Goal: Ask a question

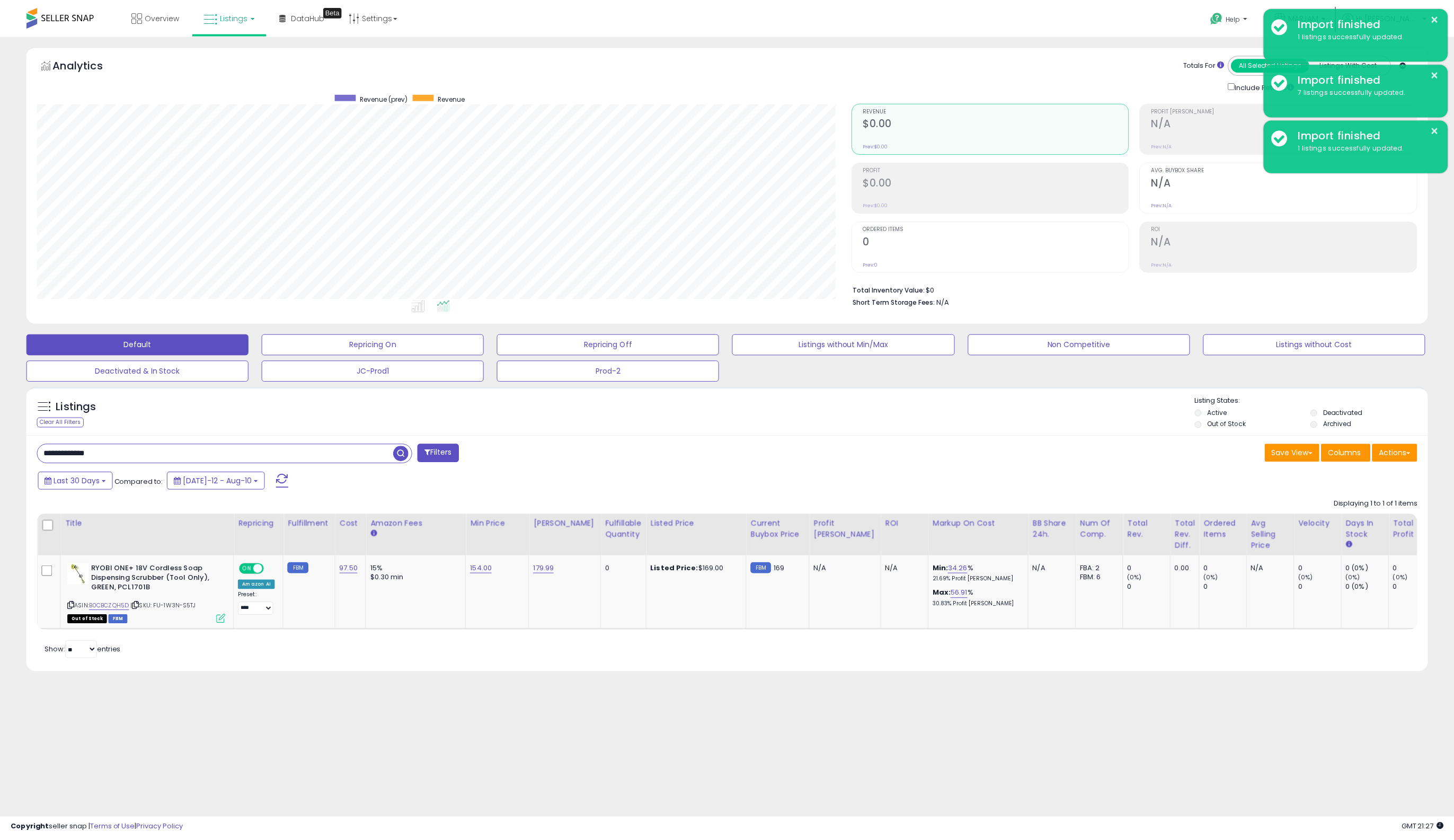
scroll to position [218, 820]
drag, startPoint x: 132, startPoint y: 449, endPoint x: -85, endPoint y: 452, distance: 217.0
click at [0, 452] on html "Unable to login Retrieving listings data.. has not yet accepted the Terms of Us…" at bounding box center [732, 420] width 1465 height 840
click at [160, 452] on input "**********" at bounding box center [216, 453] width 358 height 18
drag, startPoint x: 160, startPoint y: 452, endPoint x: -276, endPoint y: 410, distance: 438.0
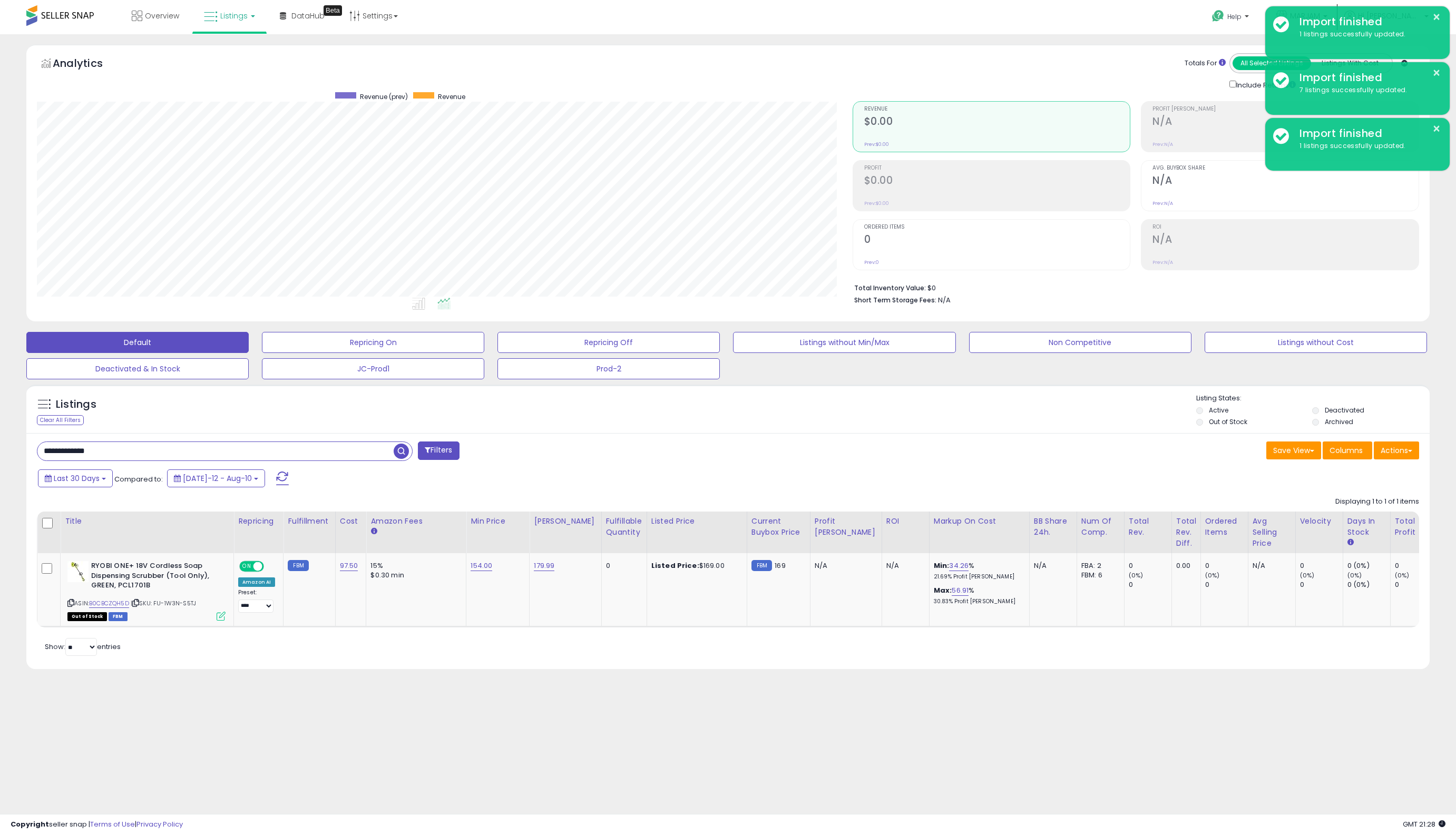
click at [0, 408] on html "Unable to login Retrieving listings data.. has not yet accepted the Terms of Us…" at bounding box center [728, 418] width 1456 height 835
paste input "text"
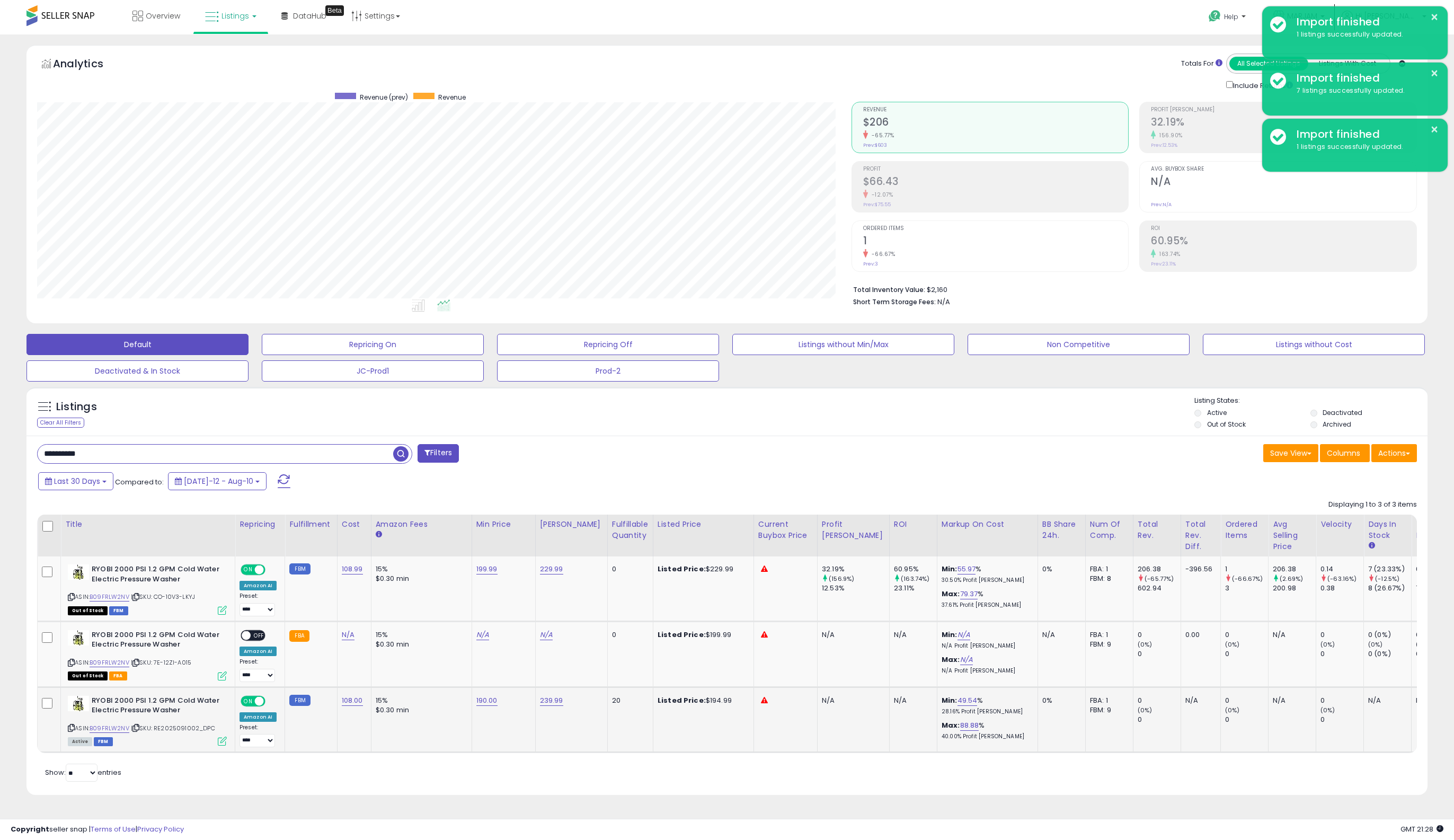
scroll to position [218, 814]
drag, startPoint x: 112, startPoint y: 449, endPoint x: -85, endPoint y: 444, distance: 197.1
click at [0, 444] on html "Unable to login Retrieving listings data.. has not yet accepted the Terms of Us…" at bounding box center [727, 420] width 1454 height 840
paste input "text"
type input "**********"
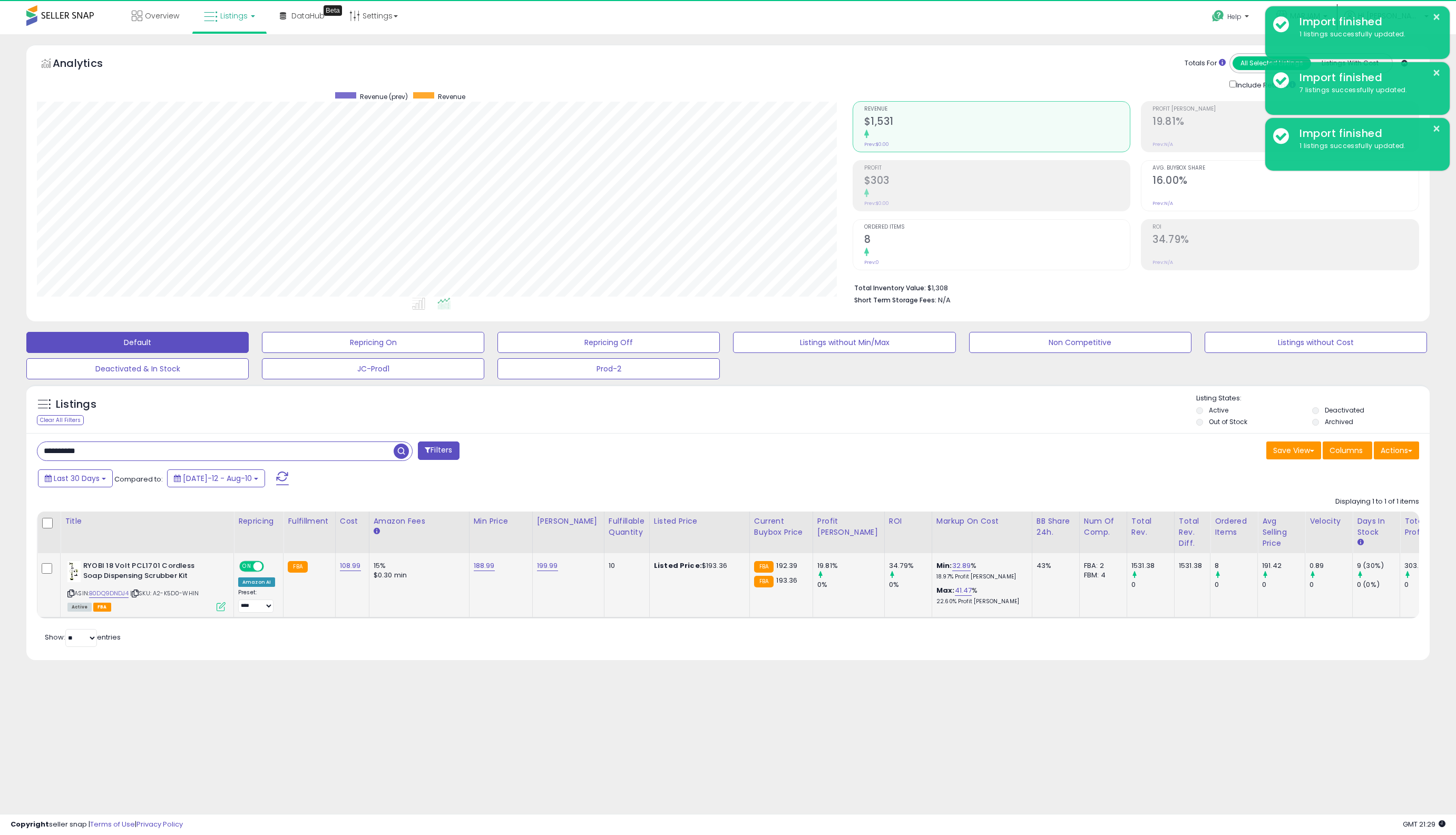
scroll to position [216, 815]
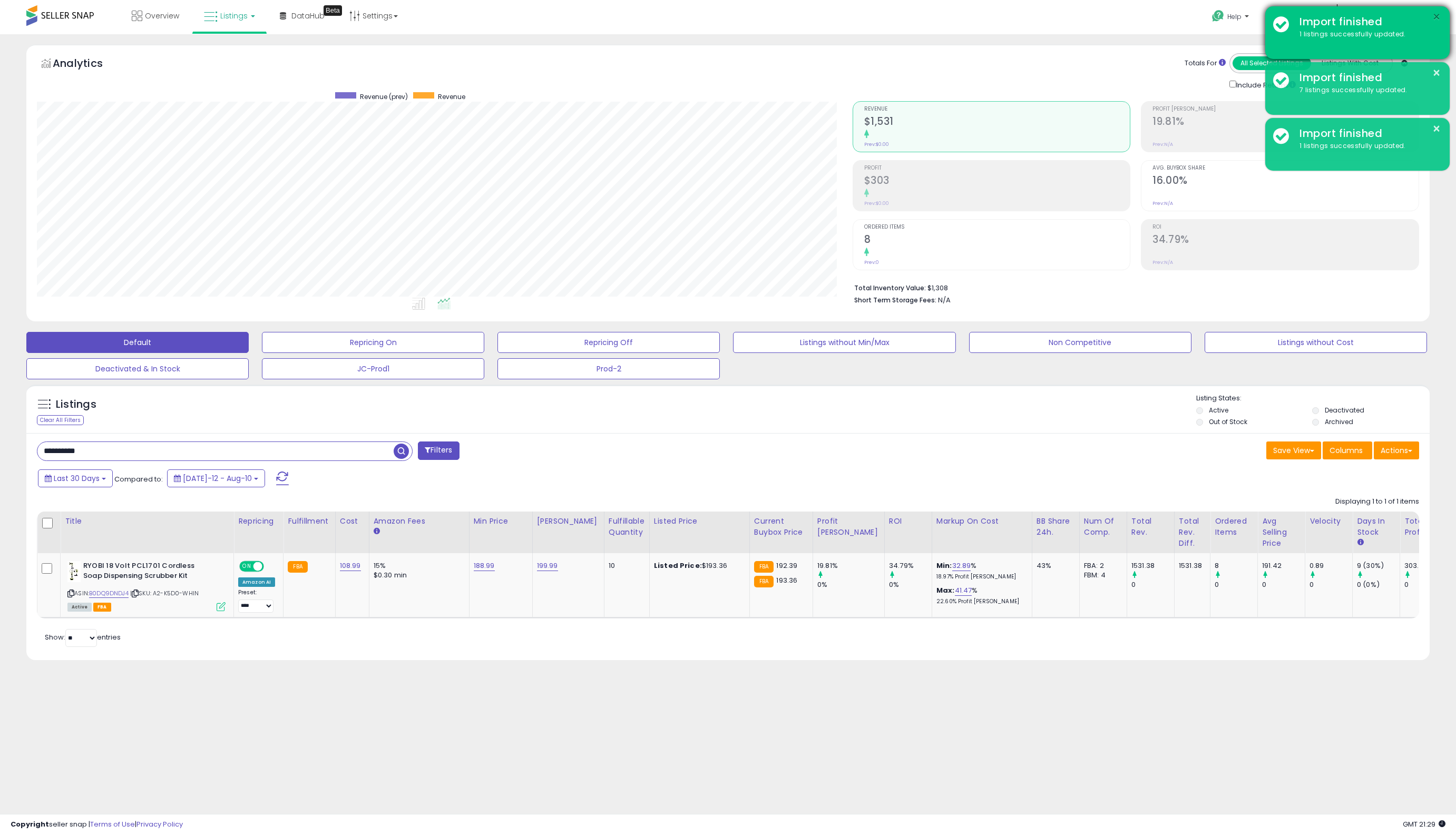
click at [1440, 18] on button "×" at bounding box center [1436, 17] width 9 height 13
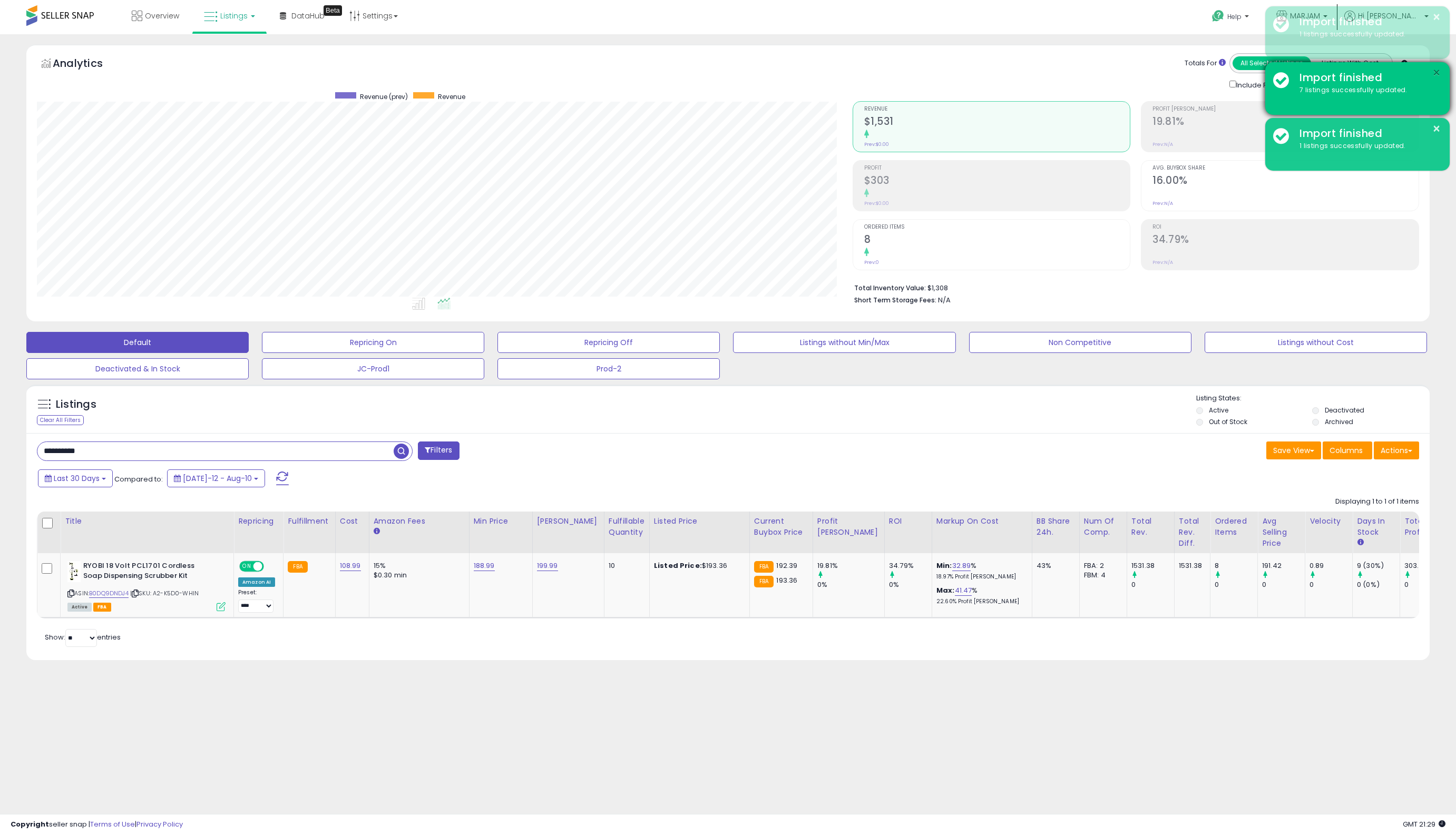
click at [1433, 70] on button "×" at bounding box center [1436, 73] width 9 height 13
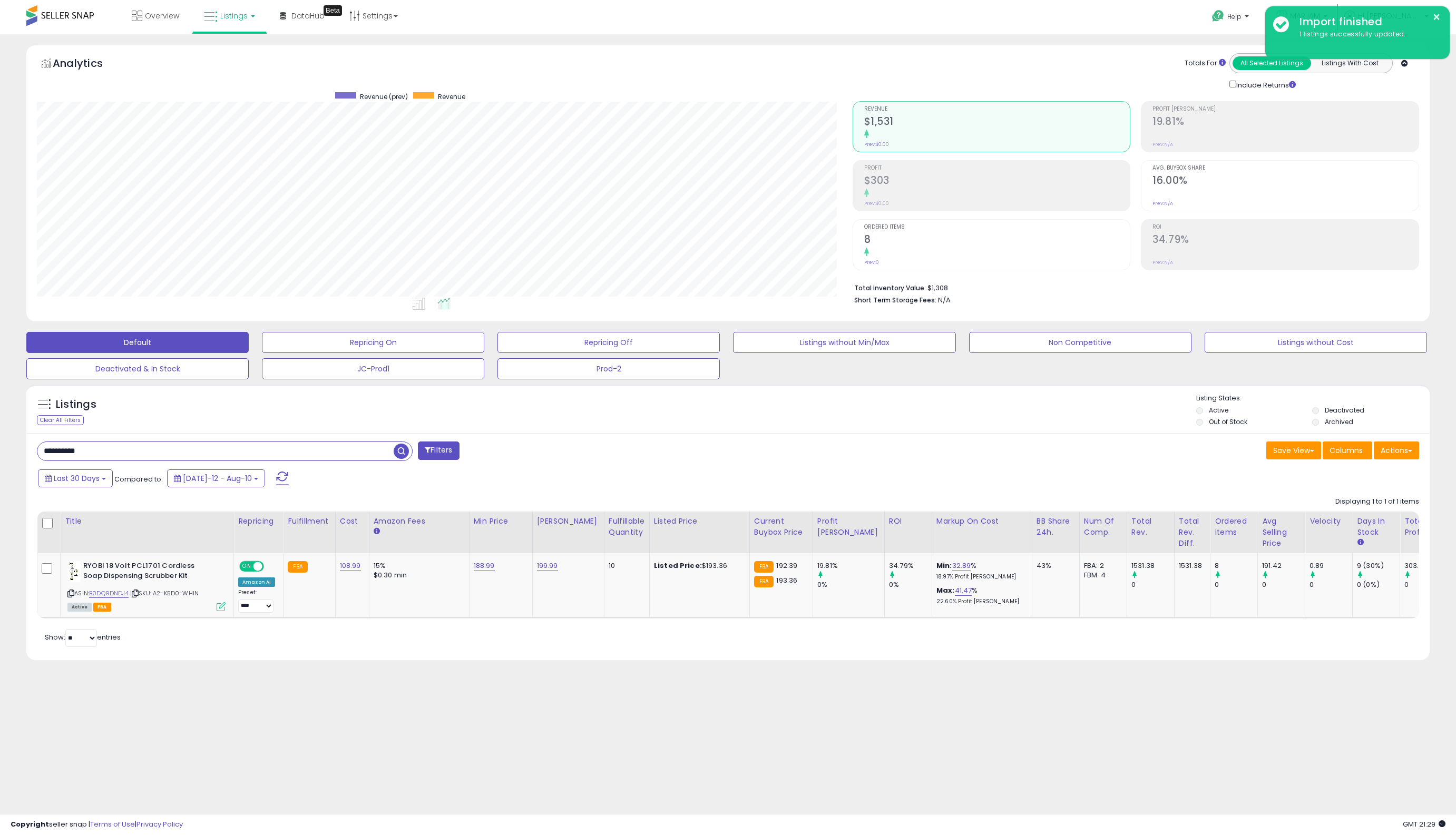
click at [1439, 65] on div "**********" at bounding box center [728, 359] width 1446 height 628
click at [1438, 18] on button "×" at bounding box center [1436, 17] width 9 height 13
